Goal: Information Seeking & Learning: Understand process/instructions

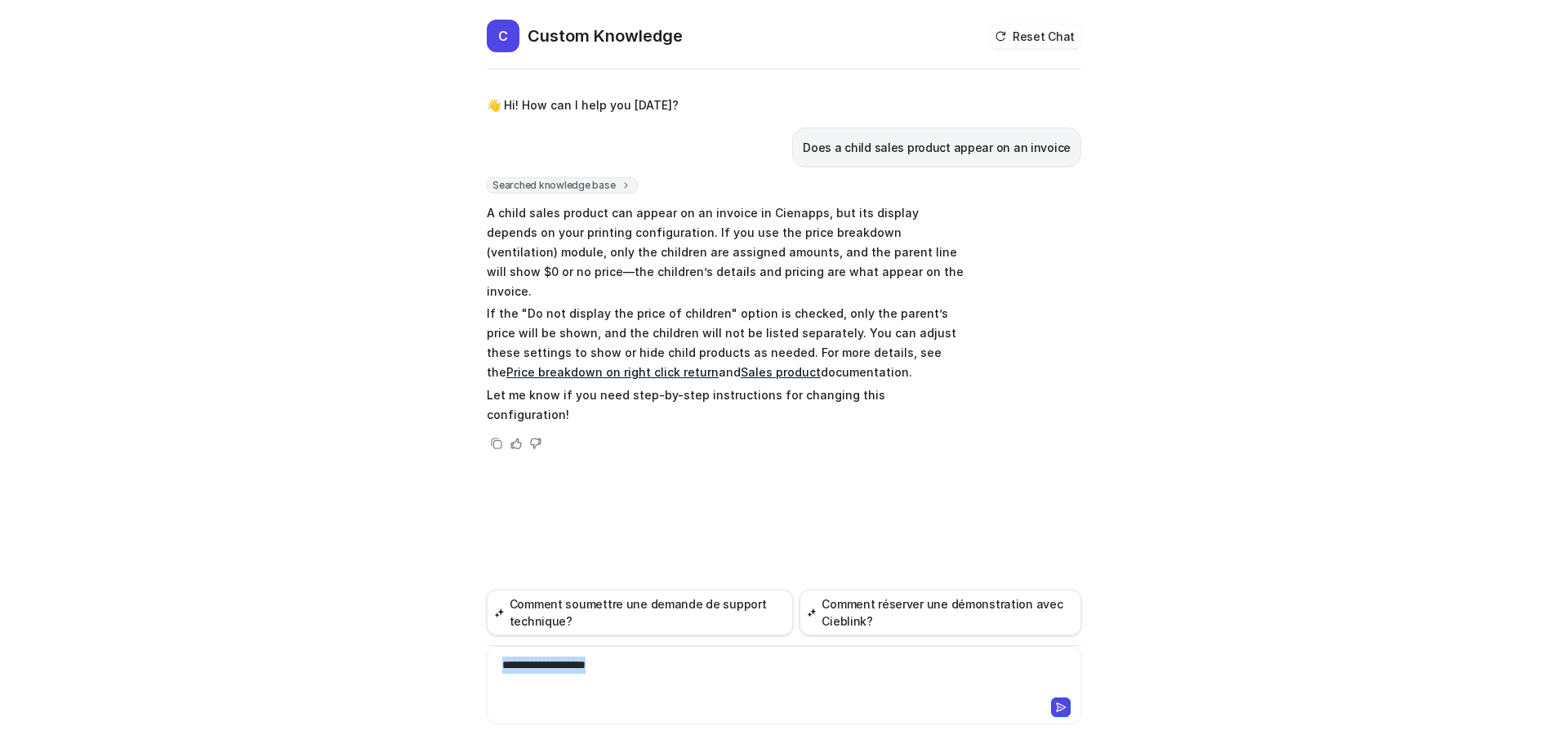
drag, startPoint x: 630, startPoint y: 672, endPoint x: 358, endPoint y: 670, distance: 272.0
click at [375, 662] on div "C Custom Knowledge Reset Chat 👋 Hi! How can I help you today? Does a child sale…" at bounding box center [784, 372] width 1568 height 744
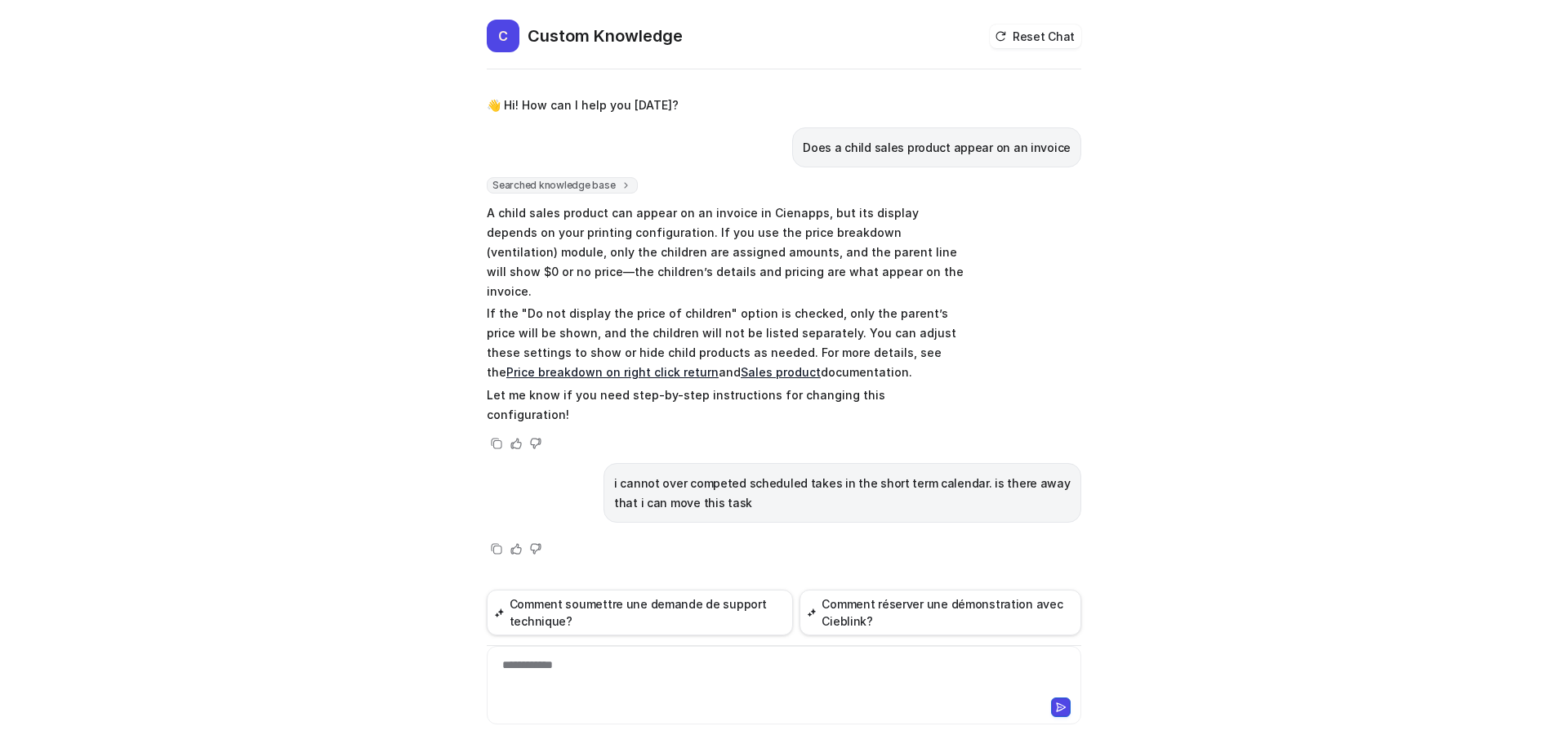
drag, startPoint x: 717, startPoint y: 470, endPoint x: 698, endPoint y: 468, distance: 19.1
click at [717, 473] on p "i cannot over competed scheduled takes in the short term calendar. is there awa…" at bounding box center [842, 493] width 457 height 39
click at [642, 473] on p "i cannot over competed scheduled takes in the short term calendar. is there awa…" at bounding box center [842, 493] width 457 height 39
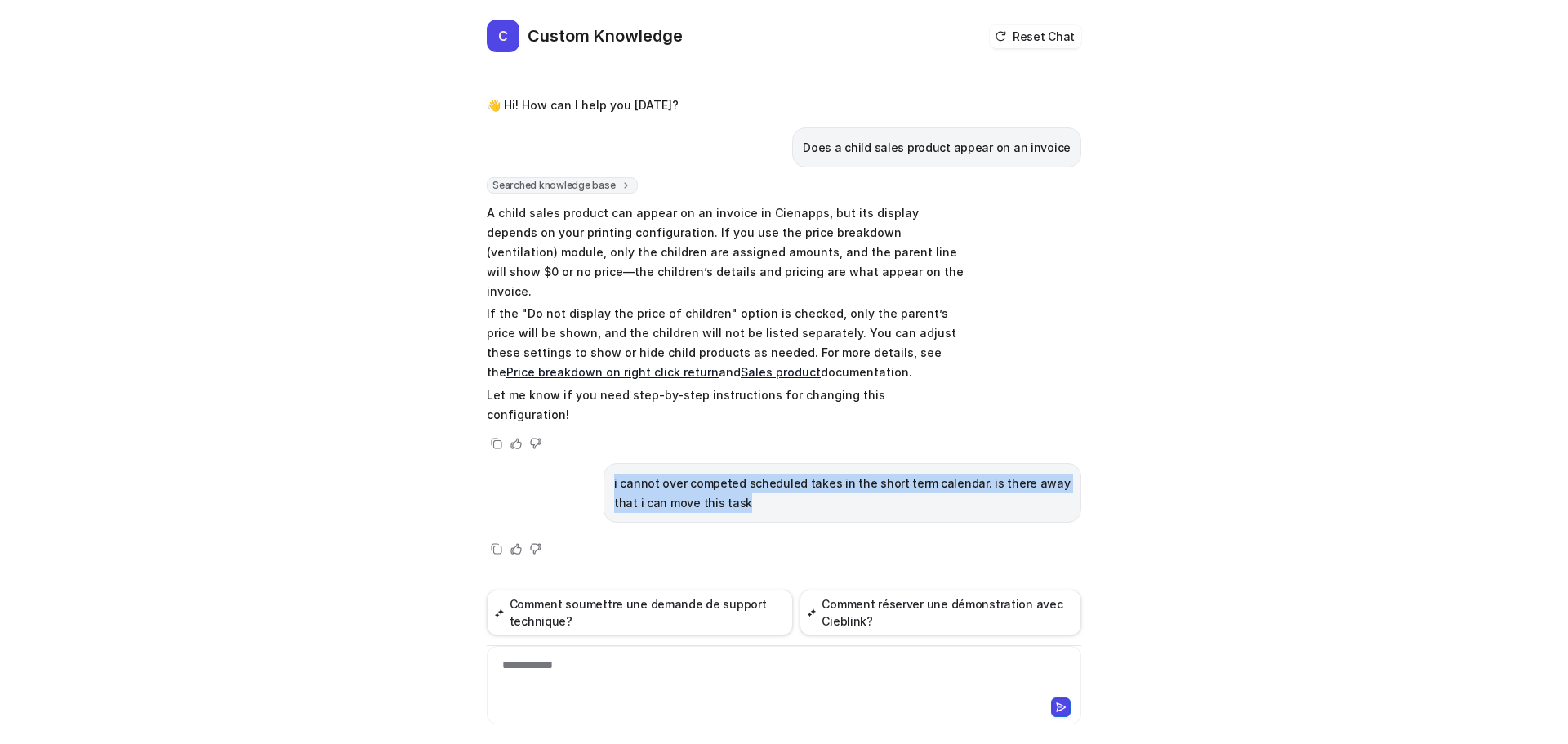
drag, startPoint x: 700, startPoint y: 461, endPoint x: 615, endPoint y: 441, distance: 87.3
click at [604, 463] on div "i cannot over competed scheduled takes in the short term calendar. is there awa…" at bounding box center [841, 493] width 477 height 59
copy p "i cannot over competed scheduled takes in the short term calendar. is there awa…"
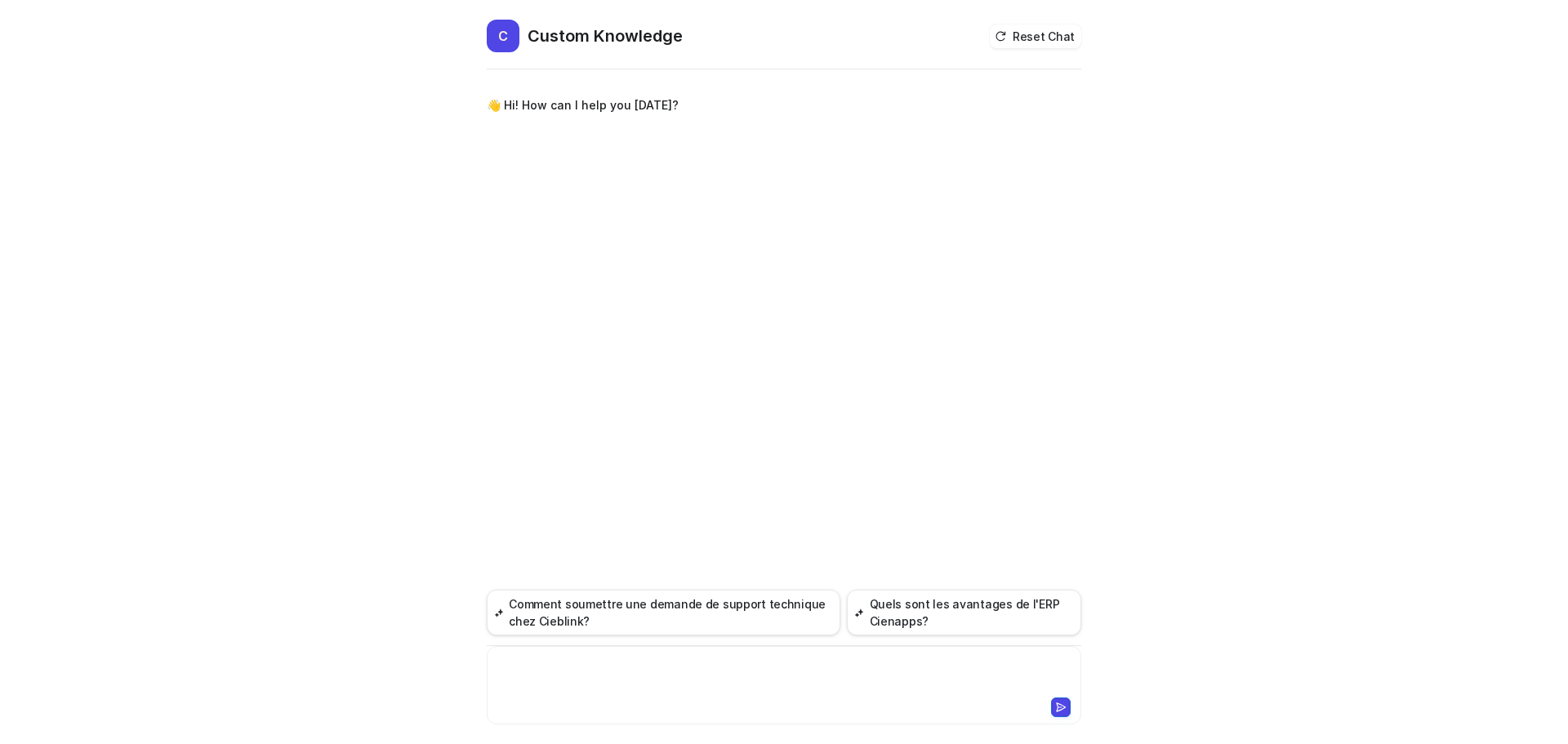
click at [524, 659] on div at bounding box center [784, 675] width 587 height 38
paste div
click at [1063, 709] on icon at bounding box center [1061, 707] width 9 height 8
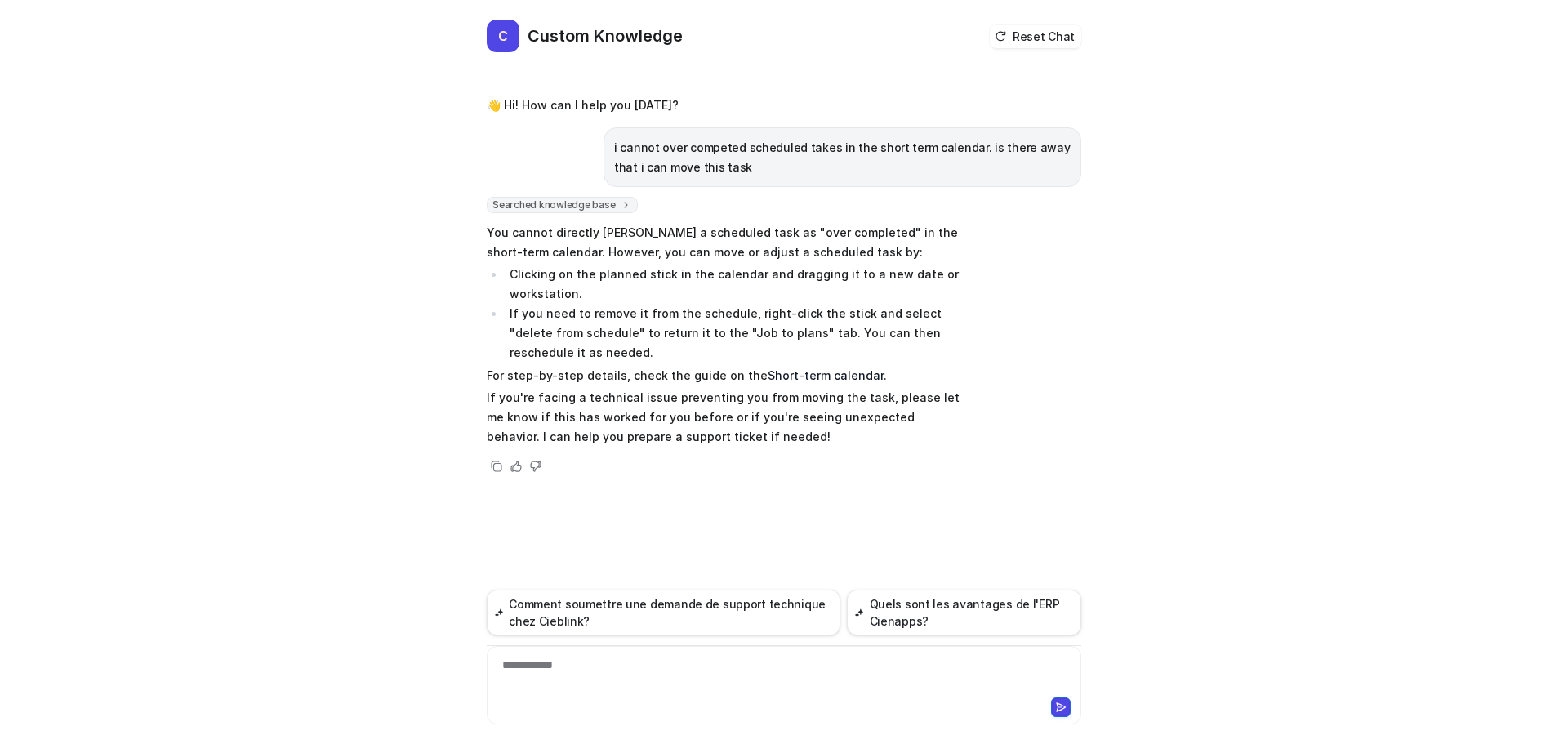
click at [818, 372] on link "Short-term calendar" at bounding box center [825, 374] width 116 height 14
click at [583, 672] on div at bounding box center [784, 675] width 587 height 38
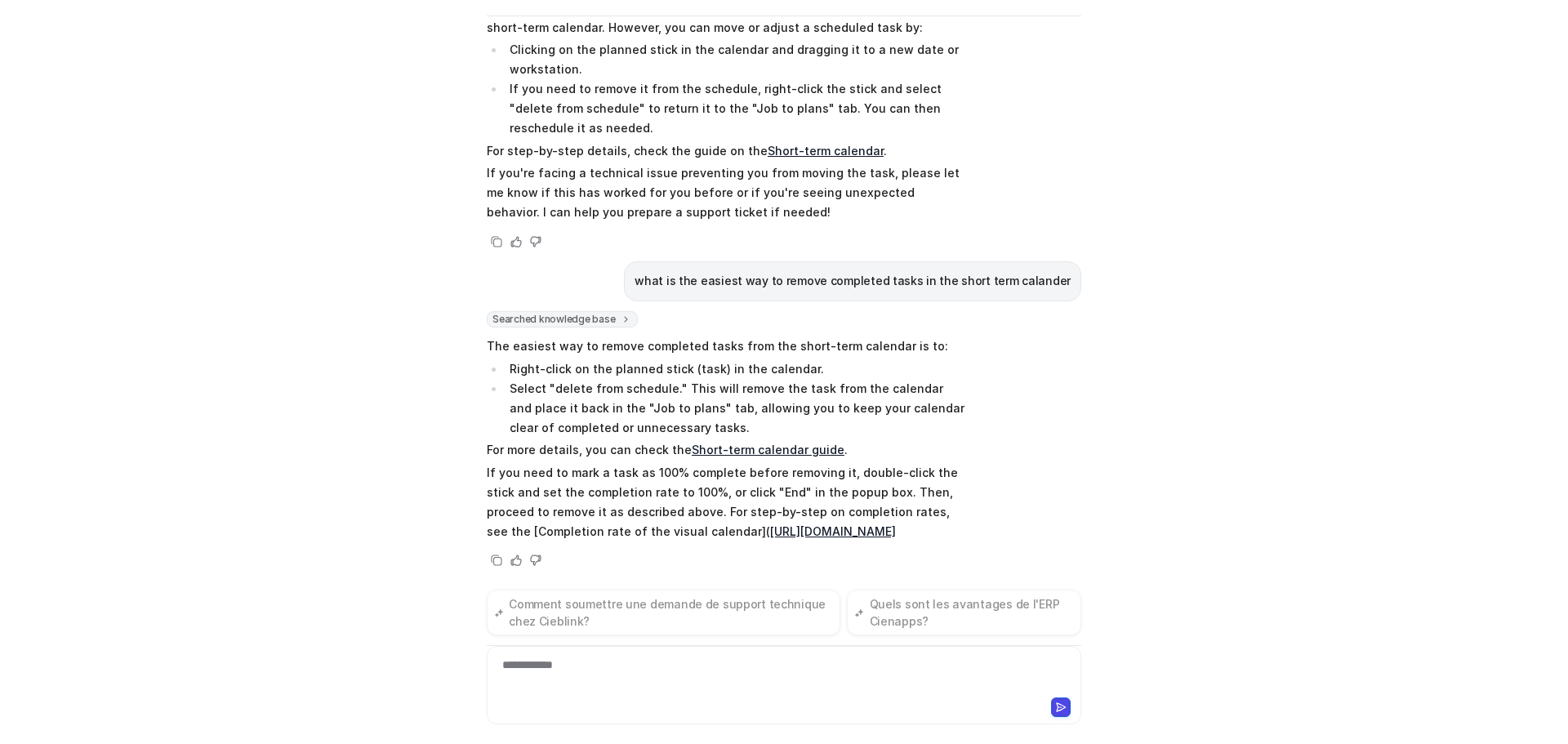
scroll to position [195, 0]
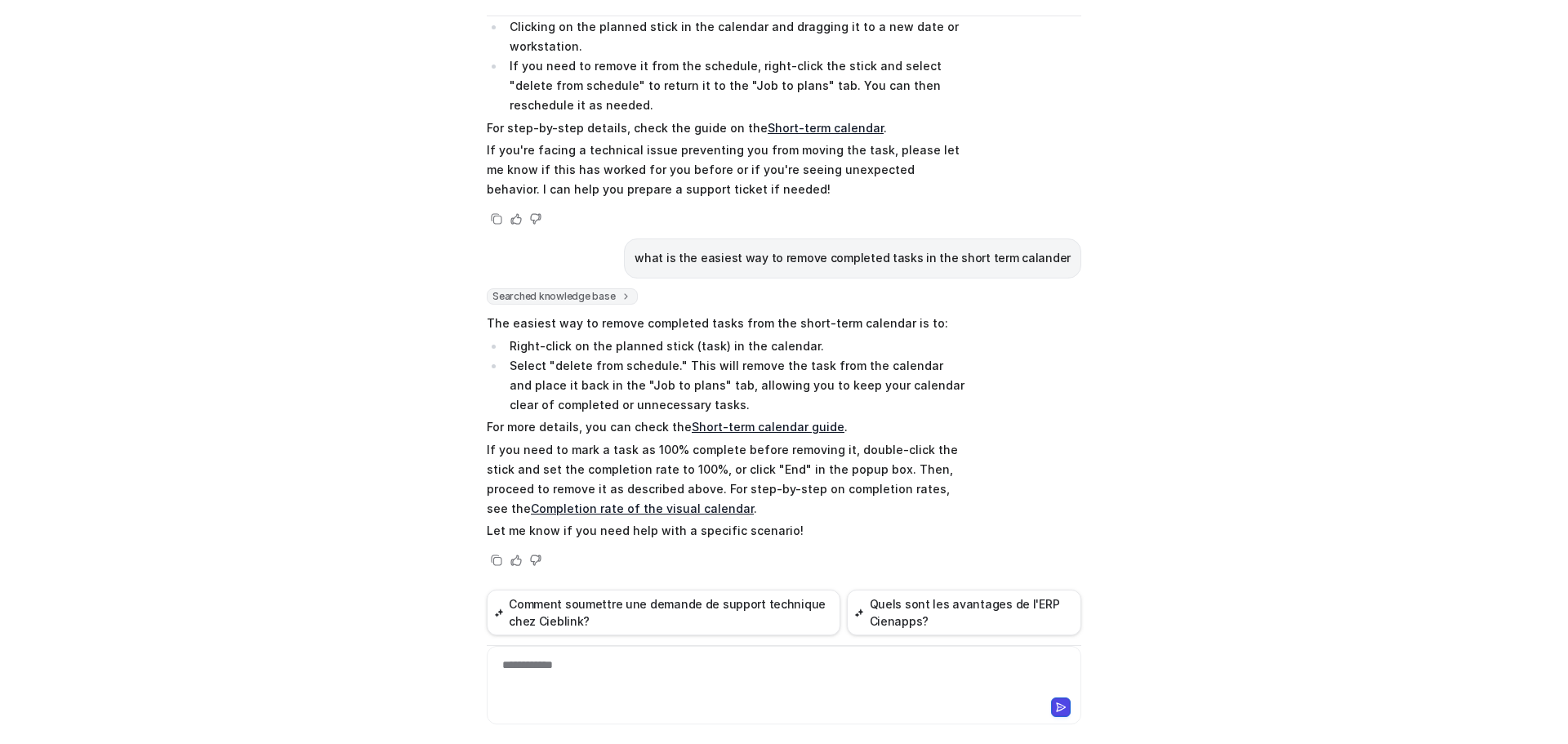
click at [747, 426] on link "Short-term calendar guide" at bounding box center [767, 426] width 153 height 14
click at [580, 507] on link "Completion rate of the visual calendar" at bounding box center [642, 508] width 223 height 14
click at [539, 673] on div "**********" at bounding box center [784, 675] width 587 height 38
click at [562, 668] on div "**********" at bounding box center [784, 675] width 587 height 38
click at [790, 682] on div "**********" at bounding box center [784, 675] width 587 height 38
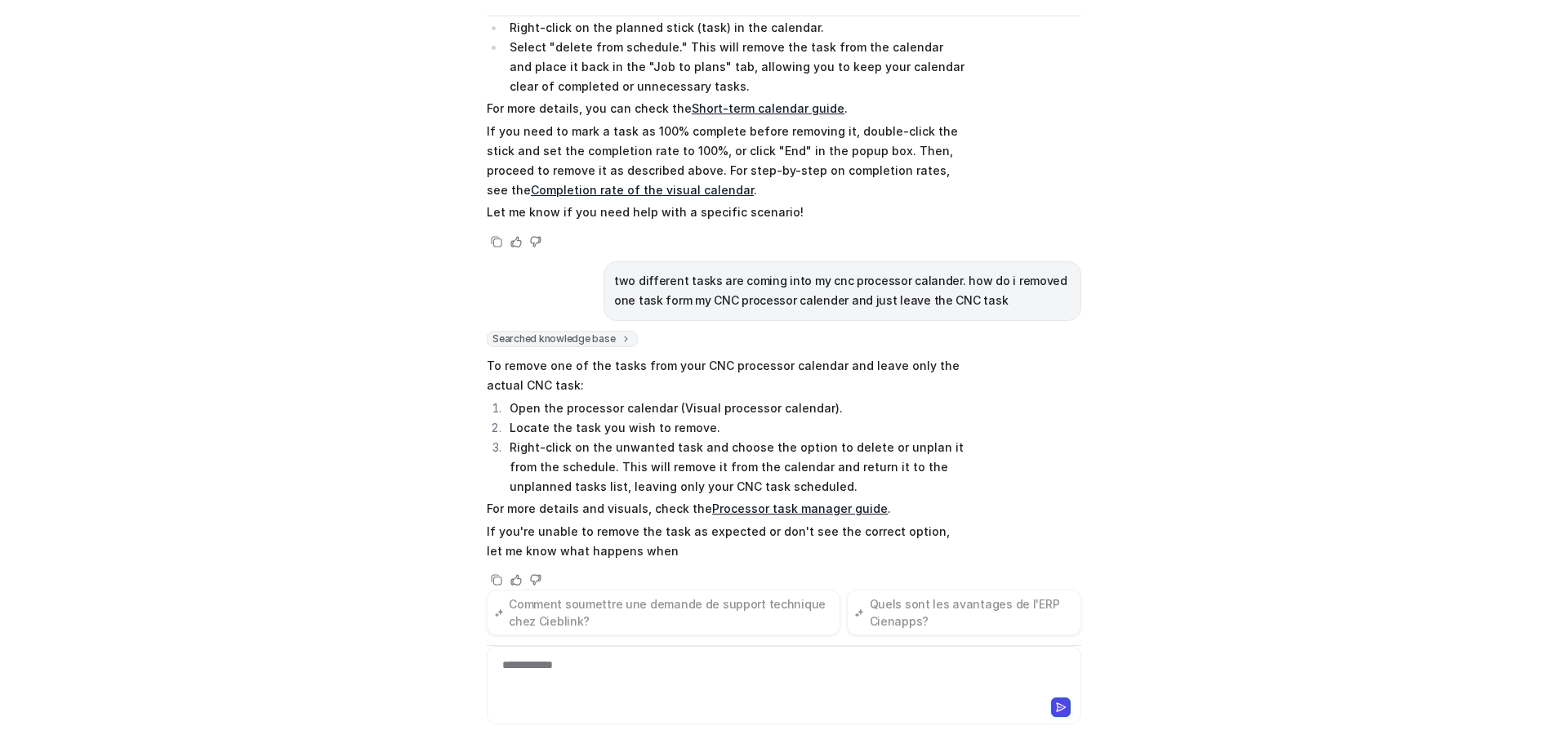
scroll to position [533, 0]
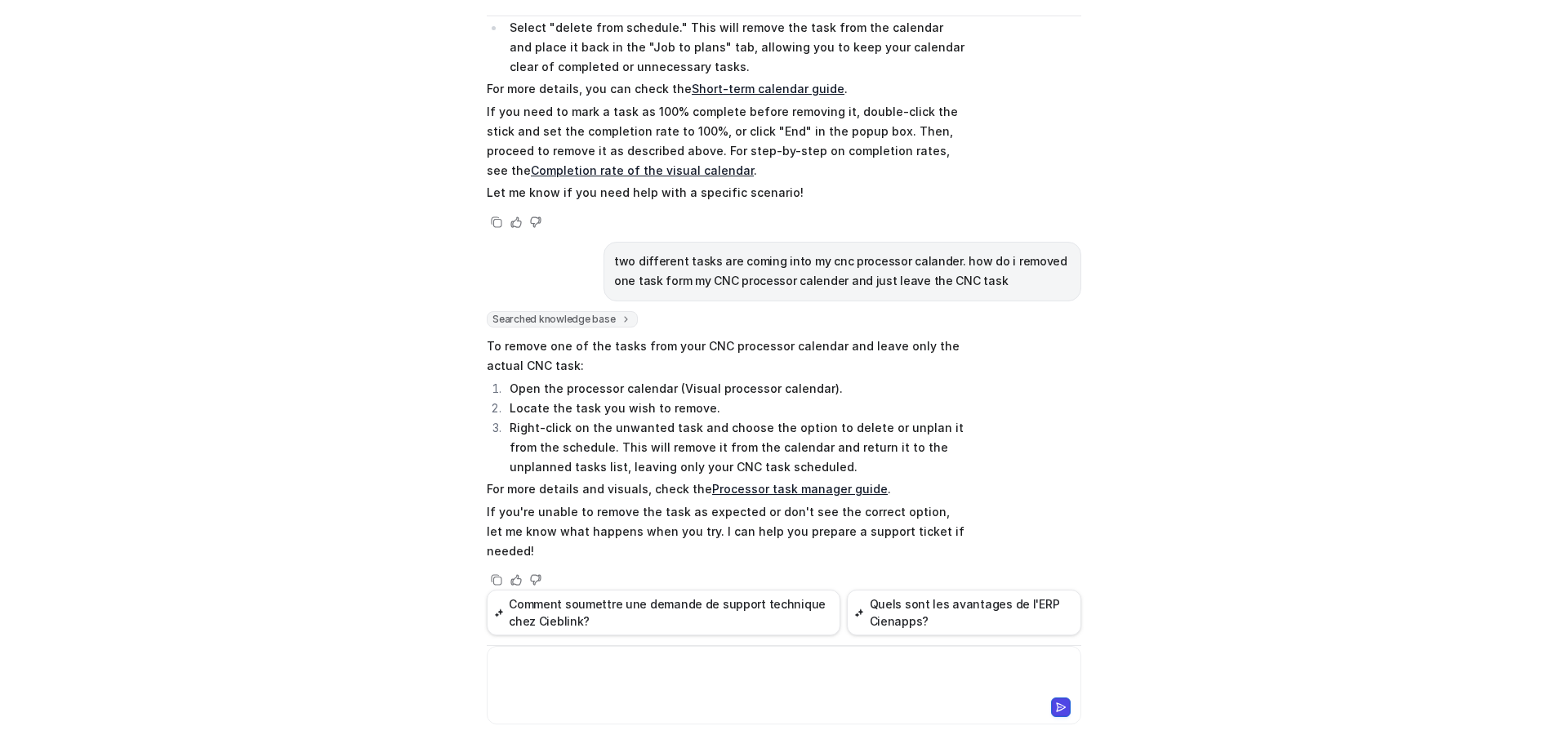
click at [797, 489] on link "Processor task manager guide" at bounding box center [799, 488] width 175 height 14
click at [671, 683] on div at bounding box center [784, 675] width 587 height 38
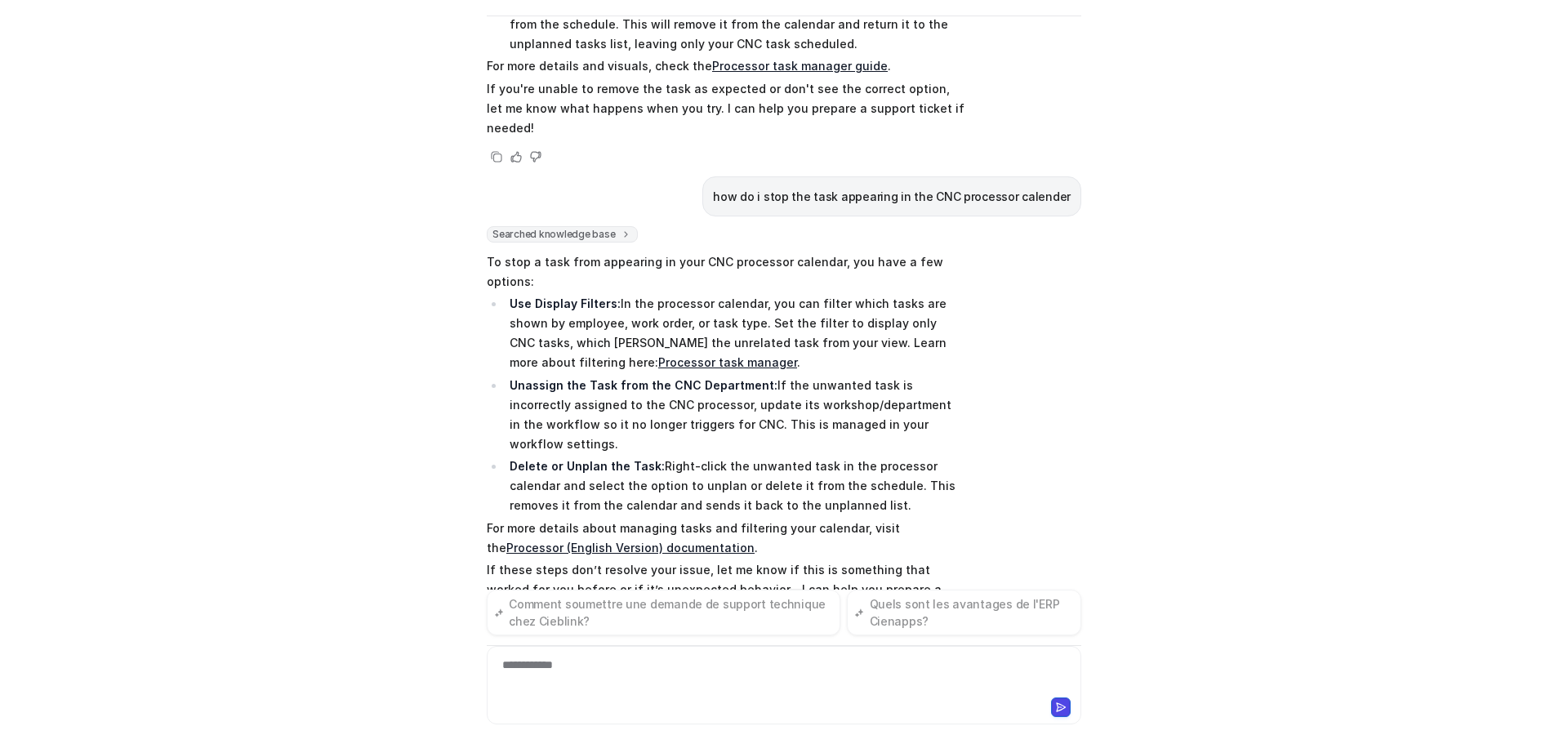
scroll to position [975, 0]
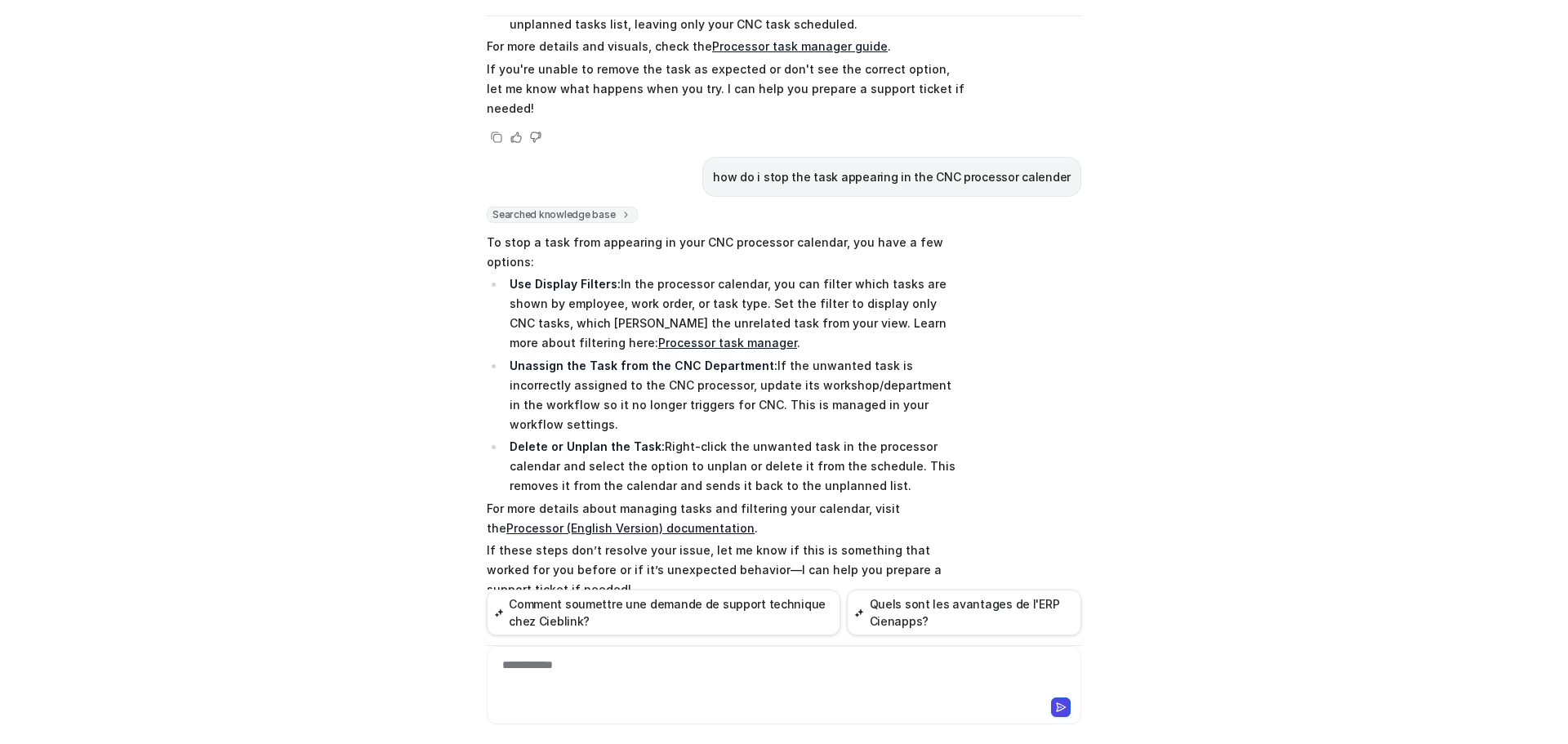
click at [625, 669] on div "**********" at bounding box center [784, 675] width 587 height 38
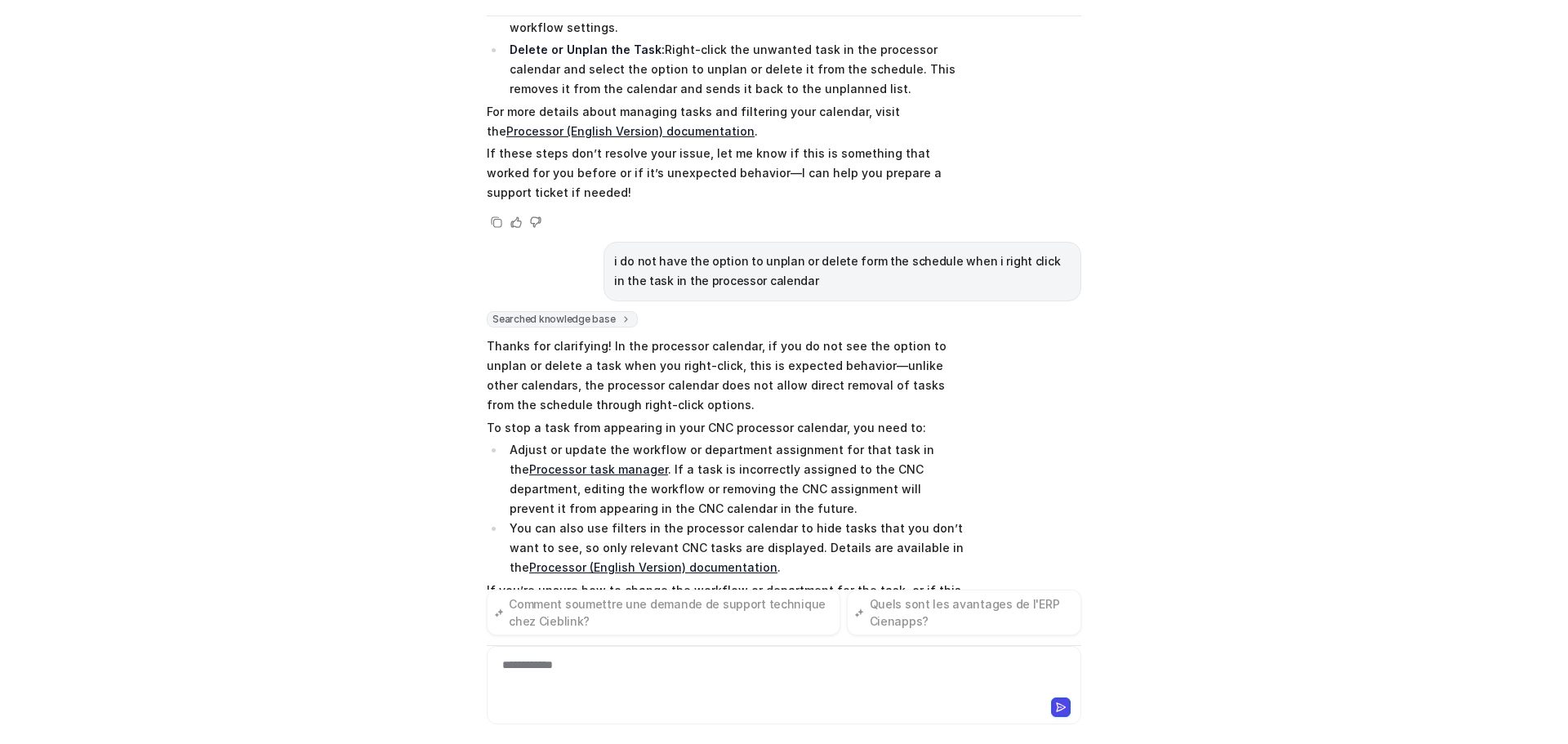
scroll to position [1392, 0]
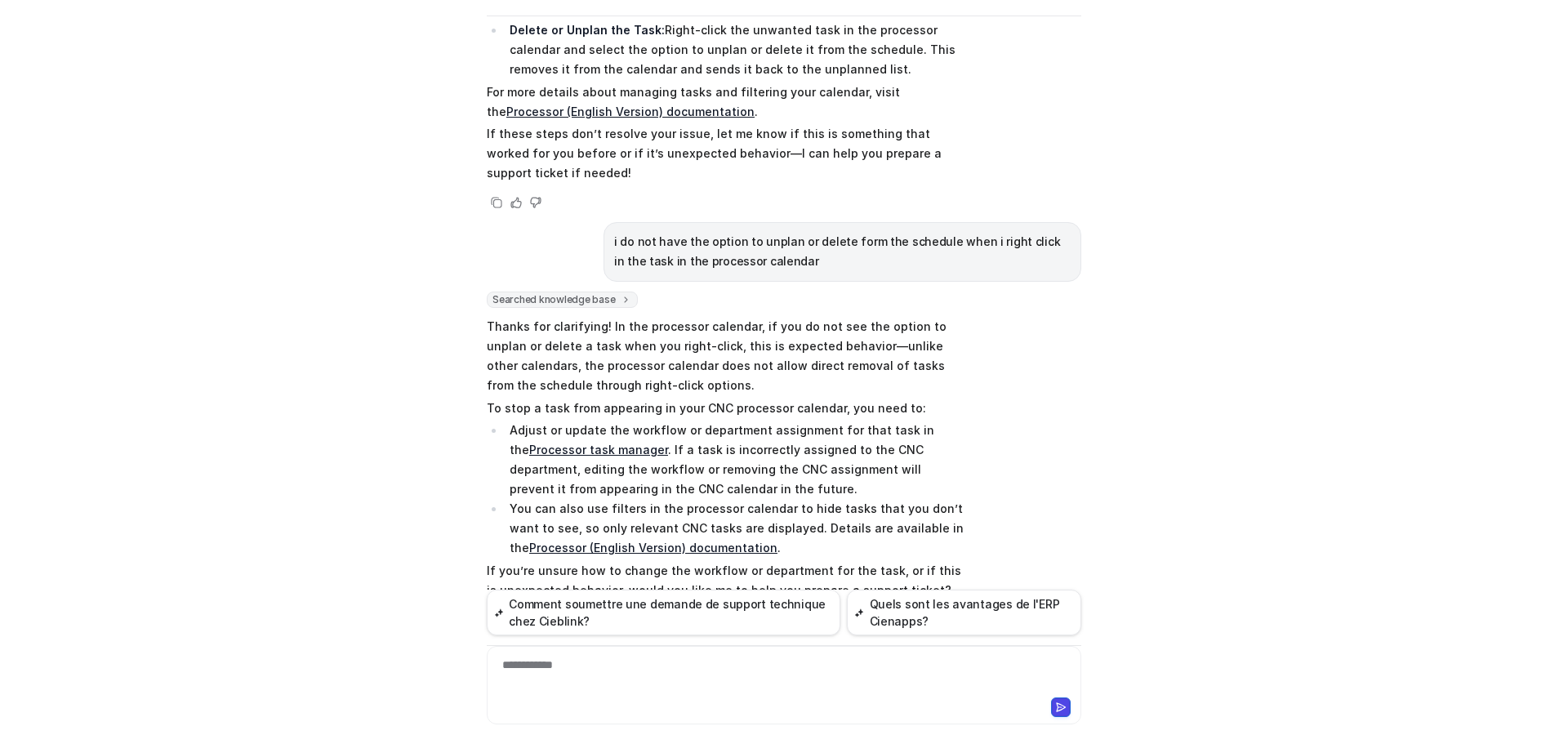
click at [702, 540] on link "Processor (English Version) documentation" at bounding box center [653, 547] width 248 height 14
click at [560, 653] on div "**********" at bounding box center [783, 685] width 594 height 79
click at [561, 669] on div "**********" at bounding box center [784, 675] width 587 height 38
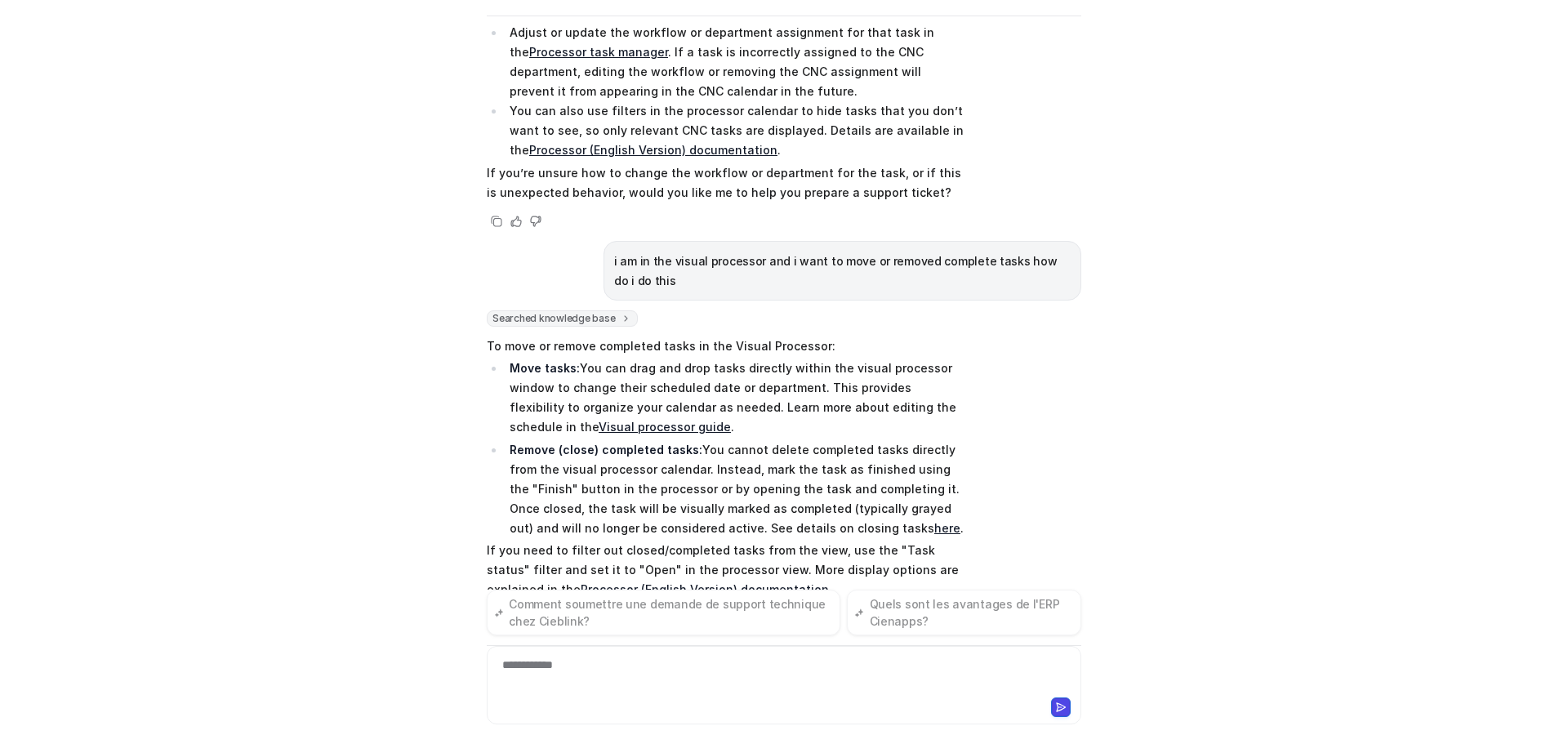
scroll to position [1810, 0]
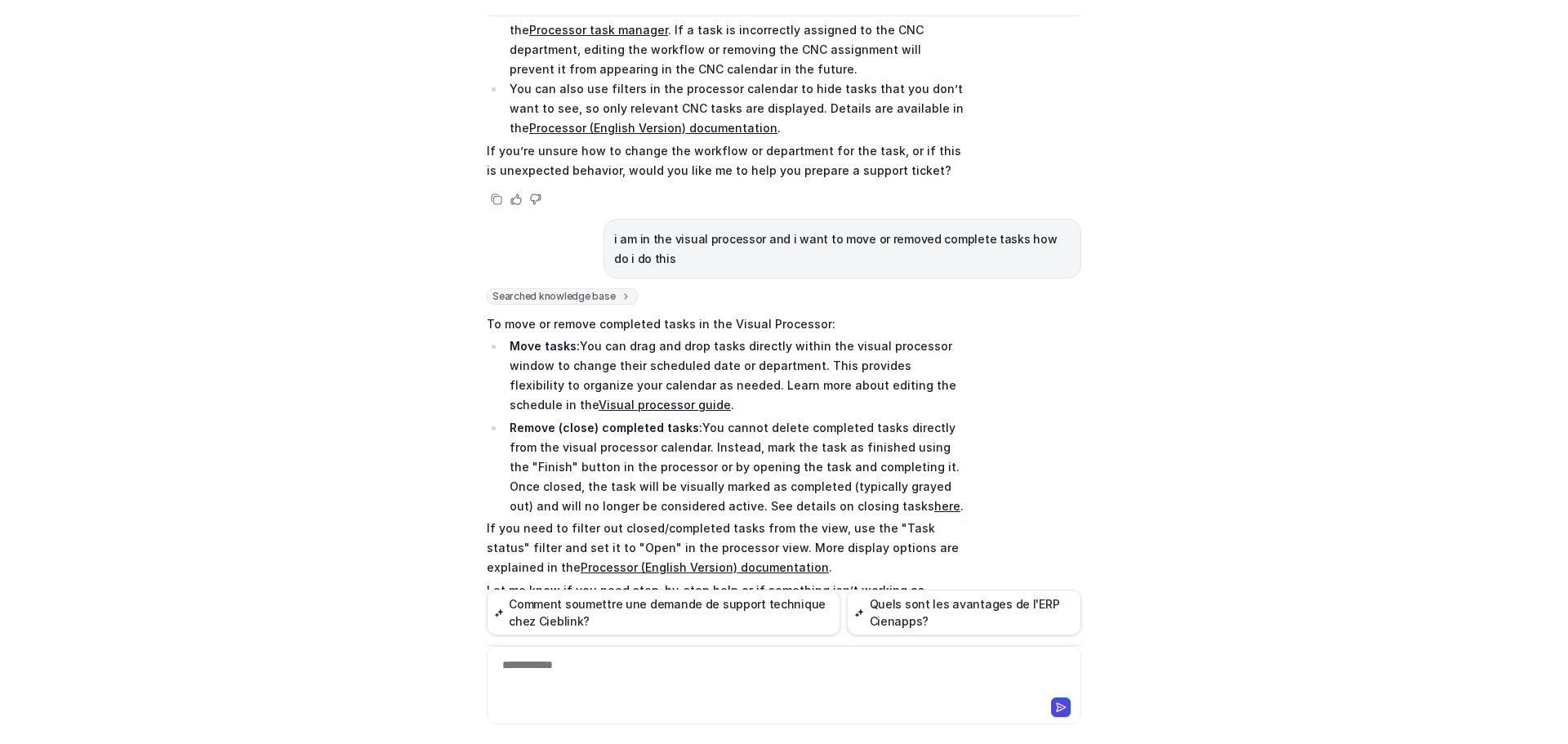
click at [688, 560] on link "Processor (English Version) documentation" at bounding box center [705, 566] width 248 height 14
click at [548, 684] on div at bounding box center [784, 675] width 587 height 38
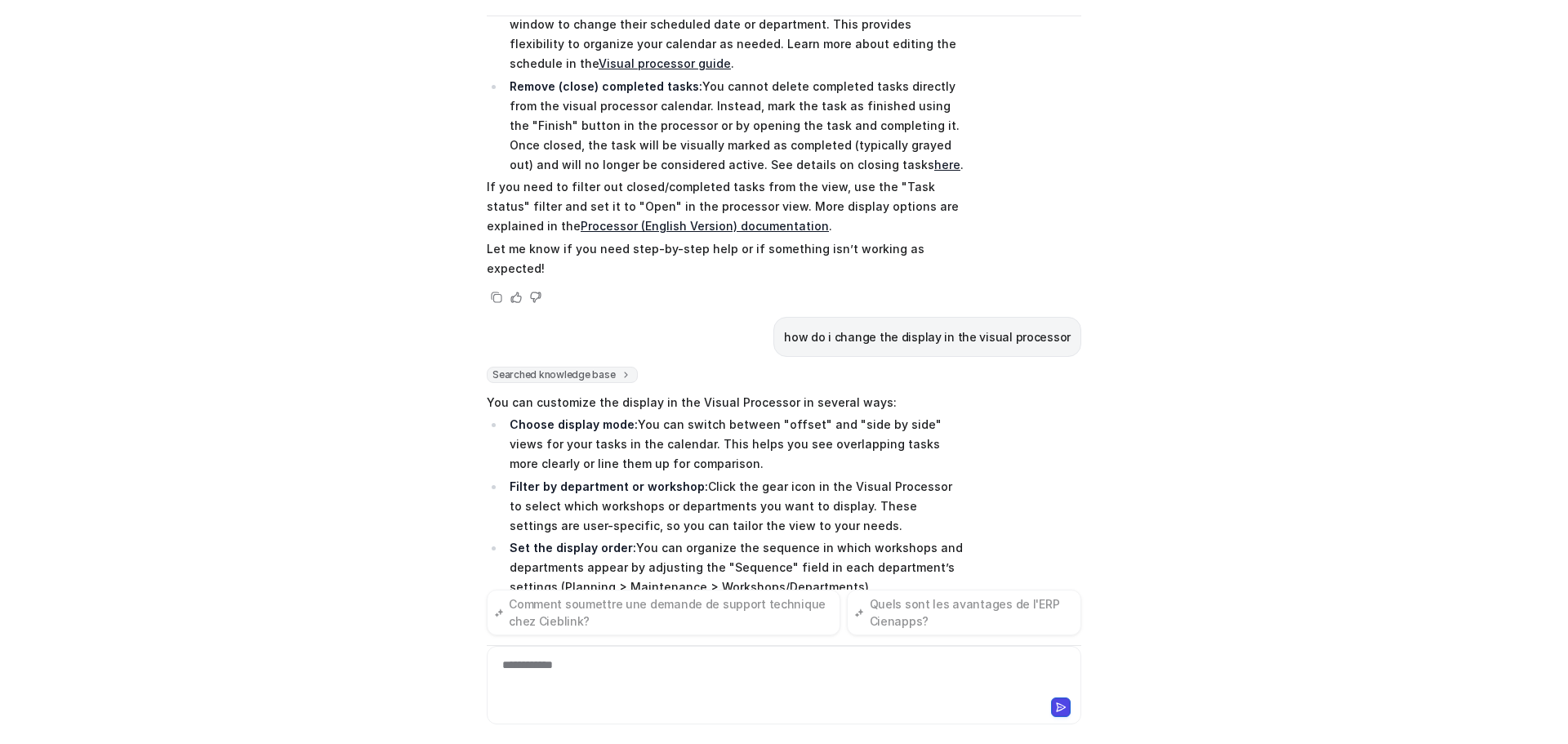
scroll to position [2175, 0]
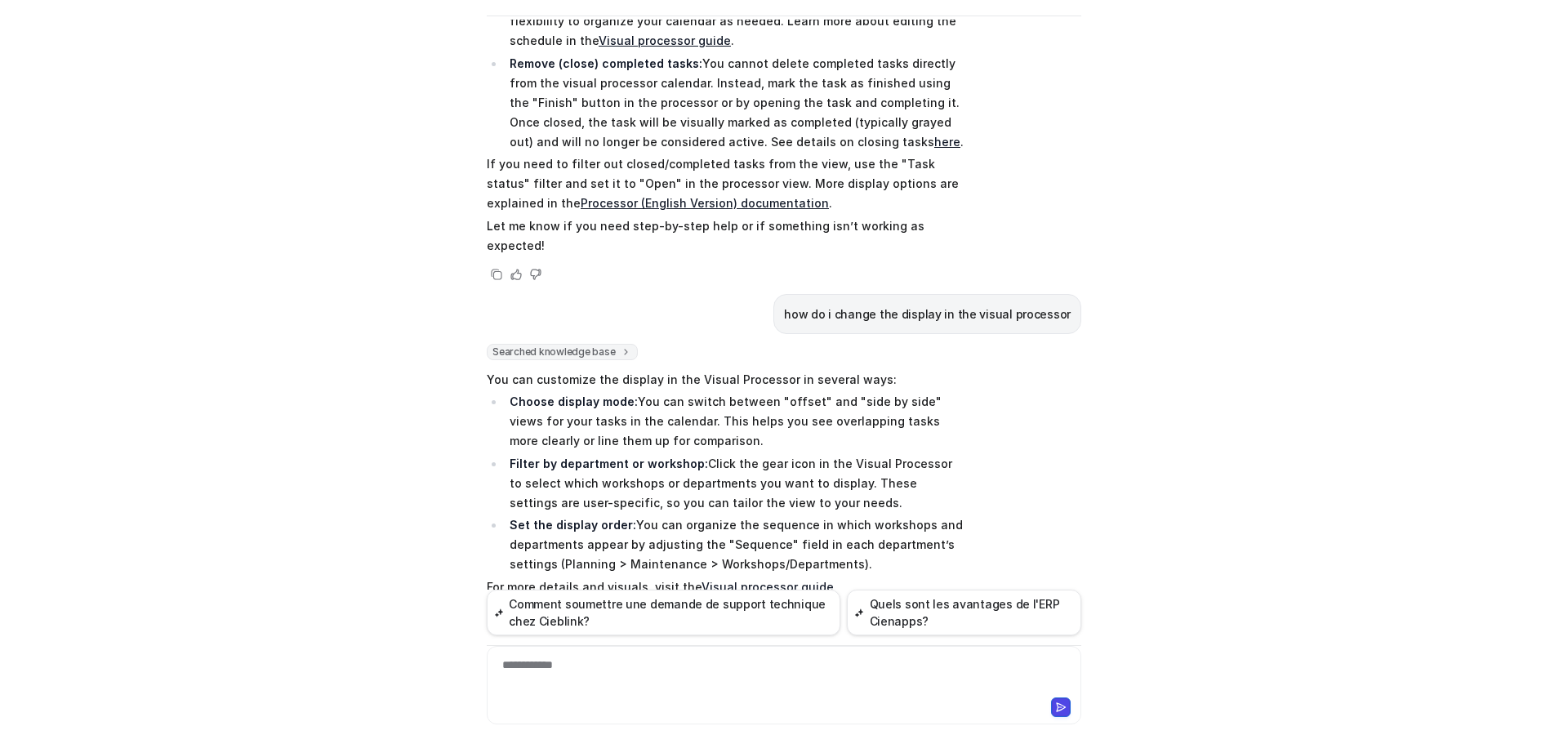
click at [734, 580] on link "Visual processor guide" at bounding box center [767, 586] width 133 height 14
